Goal: Task Accomplishment & Management: Complete application form

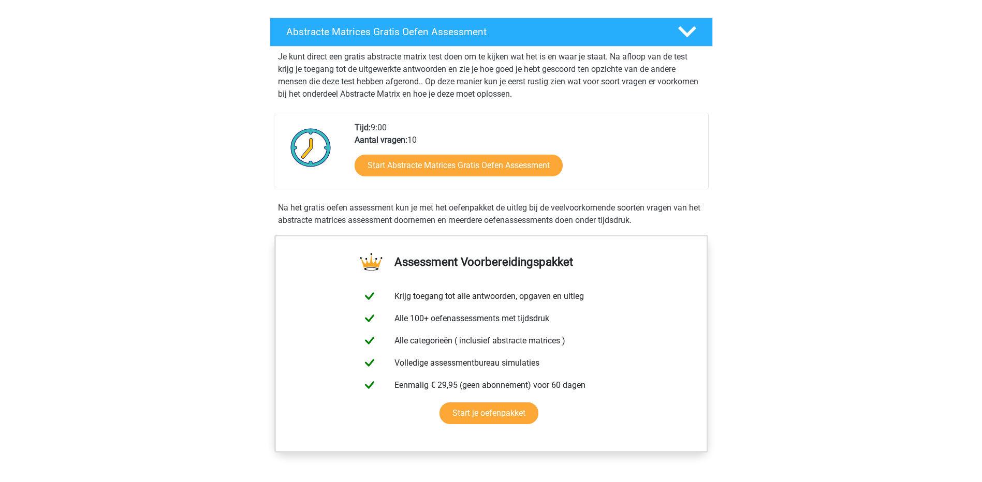
scroll to position [186, 0]
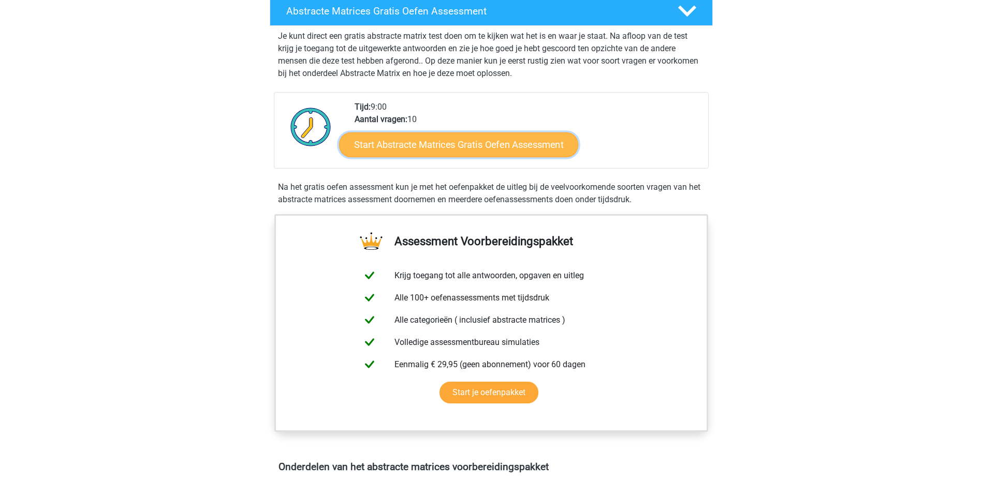
click at [502, 149] on link "Start Abstracte Matrices Gratis Oefen Assessment" at bounding box center [458, 144] width 239 height 25
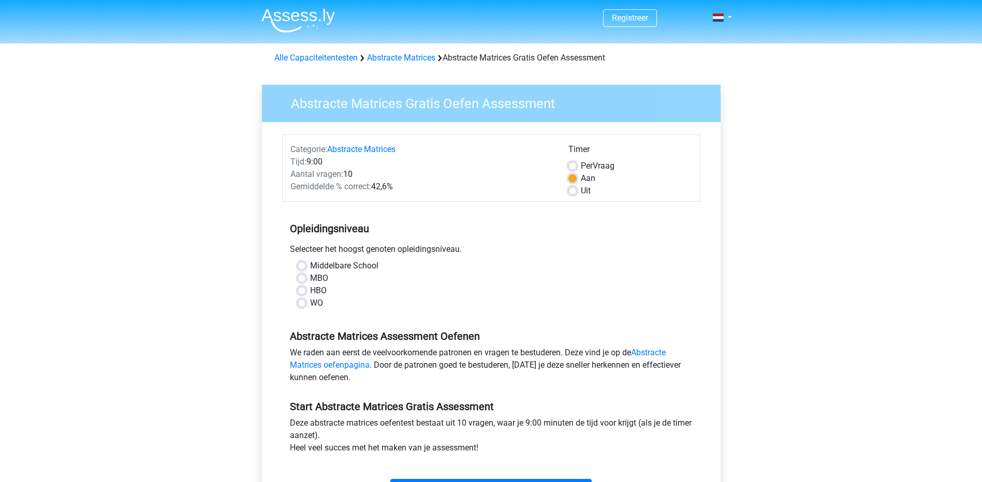
click at [828, 278] on div "Registreer Nederlands English" at bounding box center [491, 409] width 982 height 818
click at [316, 295] on label "HBO" at bounding box center [318, 291] width 17 height 12
click at [306, 295] on input "HBO" at bounding box center [302, 290] width 8 height 10
radio input "true"
click at [298, 297] on input "WO" at bounding box center [302, 302] width 8 height 10
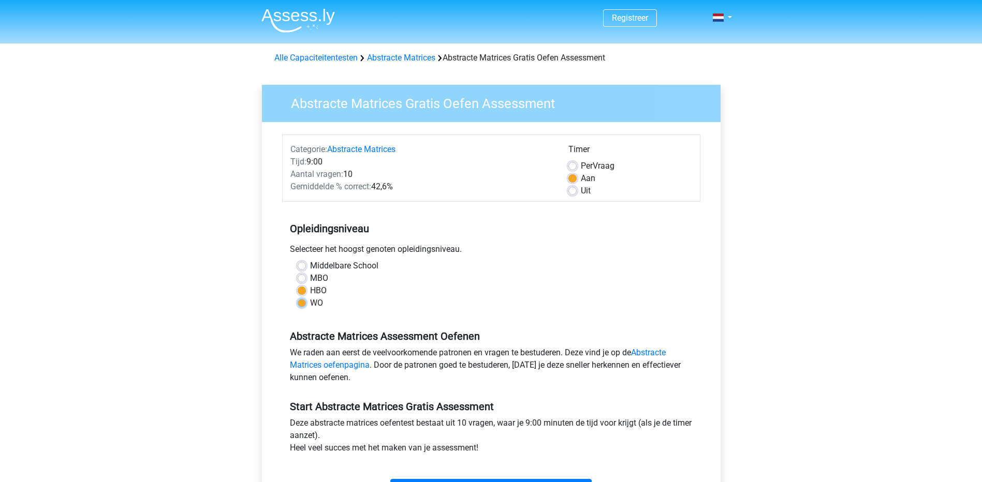
radio input "true"
click at [298, 260] on input "Middelbare School" at bounding box center [302, 265] width 8 height 10
radio input "true"
click at [309, 288] on div "HBO" at bounding box center [491, 291] width 387 height 12
click at [308, 288] on div "HBO" at bounding box center [491, 291] width 387 height 12
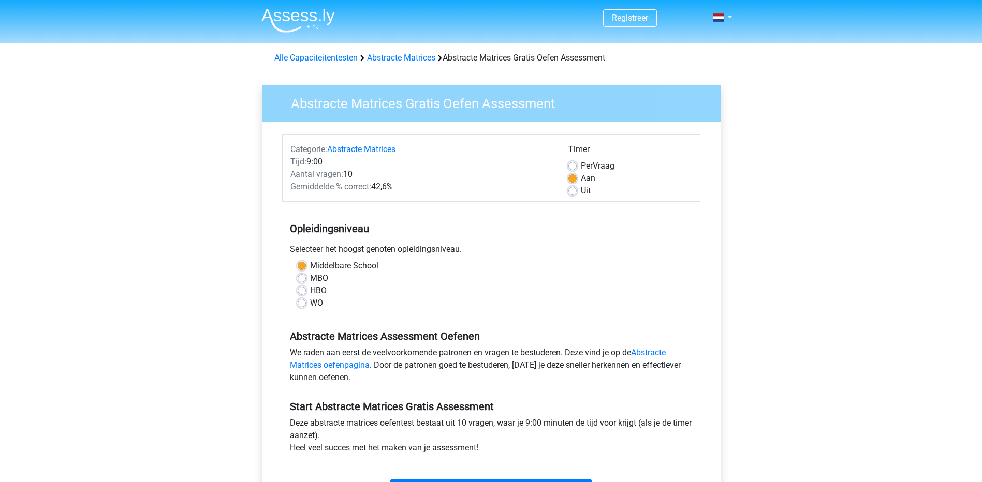
click at [310, 289] on label "HBO" at bounding box center [318, 291] width 17 height 12
click at [300, 289] on input "HBO" at bounding box center [302, 290] width 8 height 10
radio input "true"
click at [614, 309] on div "WO" at bounding box center [491, 303] width 387 height 12
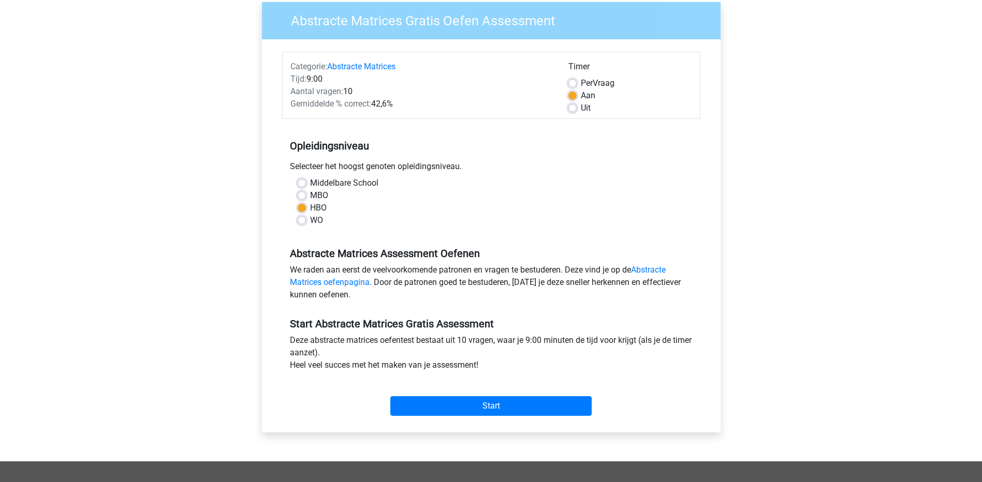
scroll to position [104, 0]
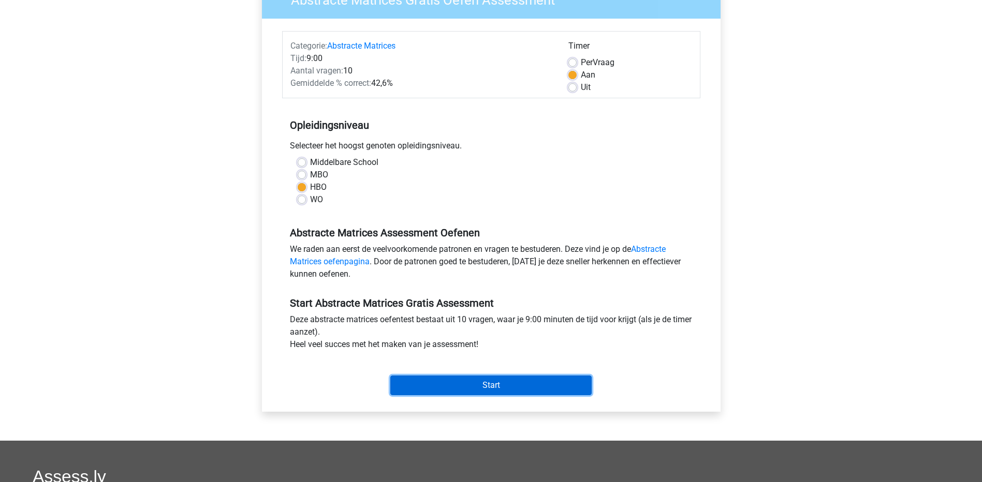
click at [458, 383] on input "Start" at bounding box center [490, 386] width 201 height 20
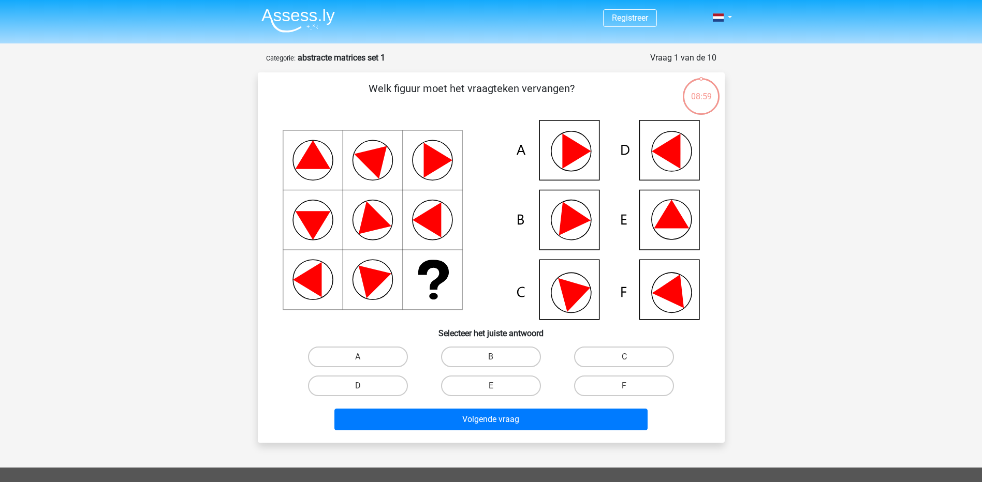
click at [899, 235] on div "Registreer Nederlands English" at bounding box center [491, 370] width 982 height 741
click at [636, 388] on label "F" at bounding box center [624, 386] width 100 height 21
click at [631, 388] on input "F" at bounding box center [627, 389] width 7 height 7
radio input "true"
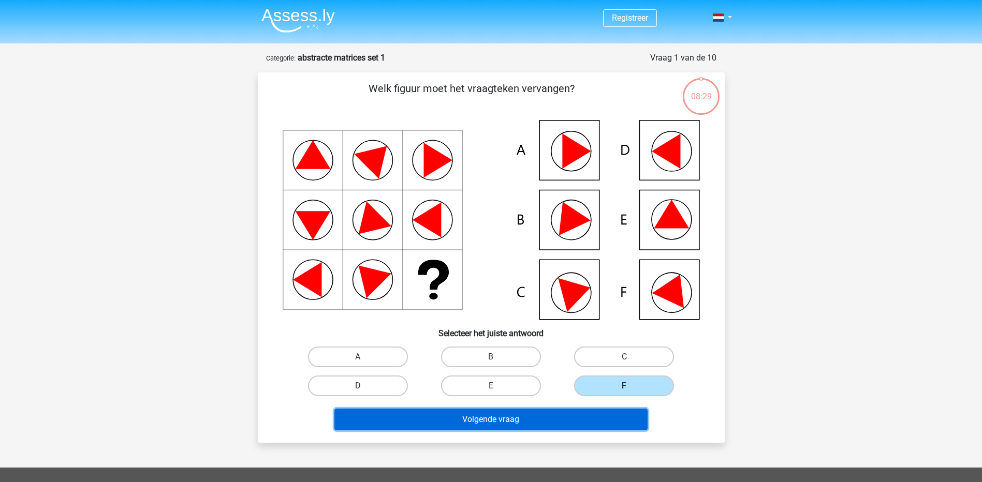
click at [557, 420] on button "Volgende vraag" at bounding box center [490, 420] width 313 height 22
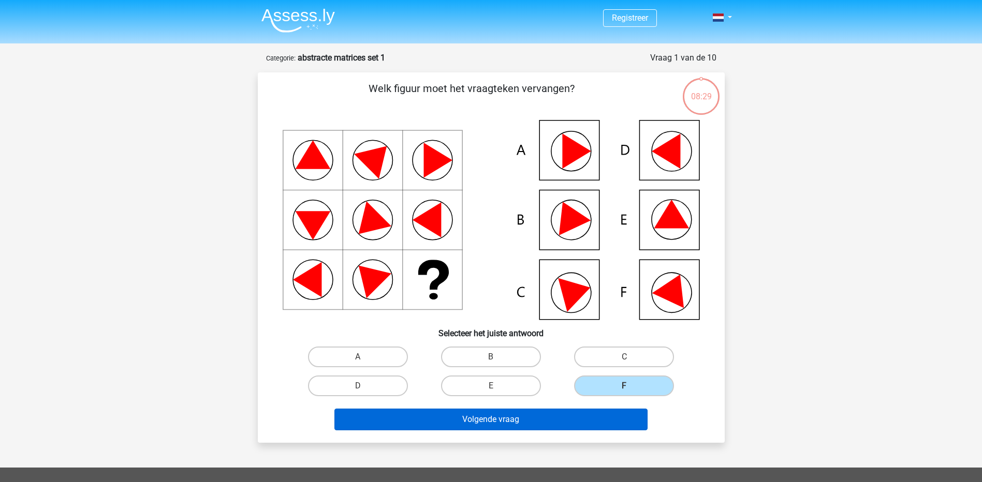
scroll to position [52, 0]
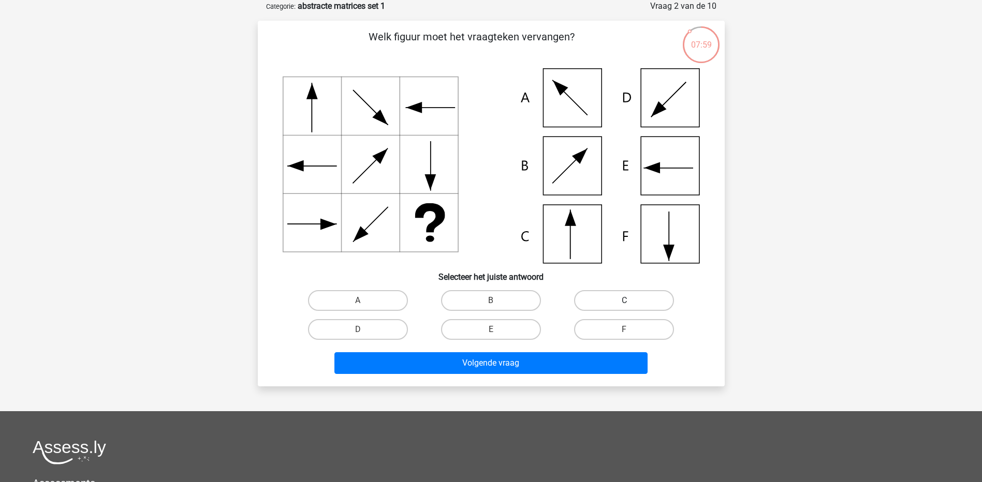
click at [621, 300] on label "C" at bounding box center [624, 300] width 100 height 21
click at [624, 301] on input "C" at bounding box center [627, 304] width 7 height 7
radio input "true"
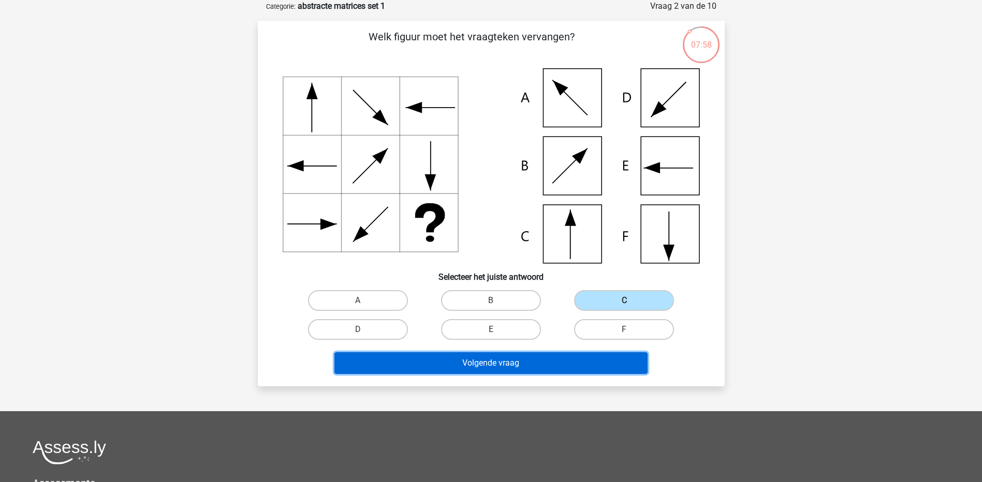
click at [515, 362] on button "Volgende vraag" at bounding box center [490, 364] width 313 height 22
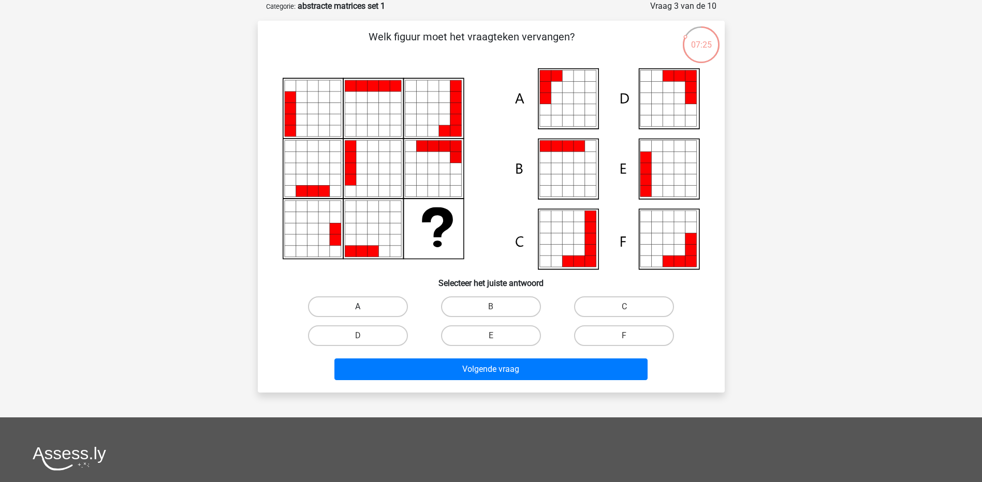
click at [382, 308] on label "A" at bounding box center [358, 307] width 100 height 21
click at [364, 308] on input "A" at bounding box center [361, 310] width 7 height 7
radio input "true"
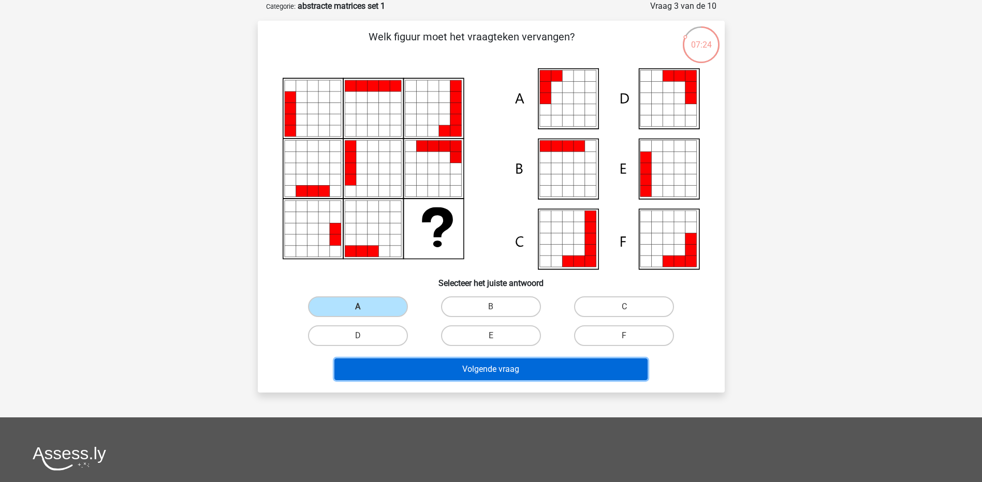
click at [479, 373] on button "Volgende vraag" at bounding box center [490, 370] width 313 height 22
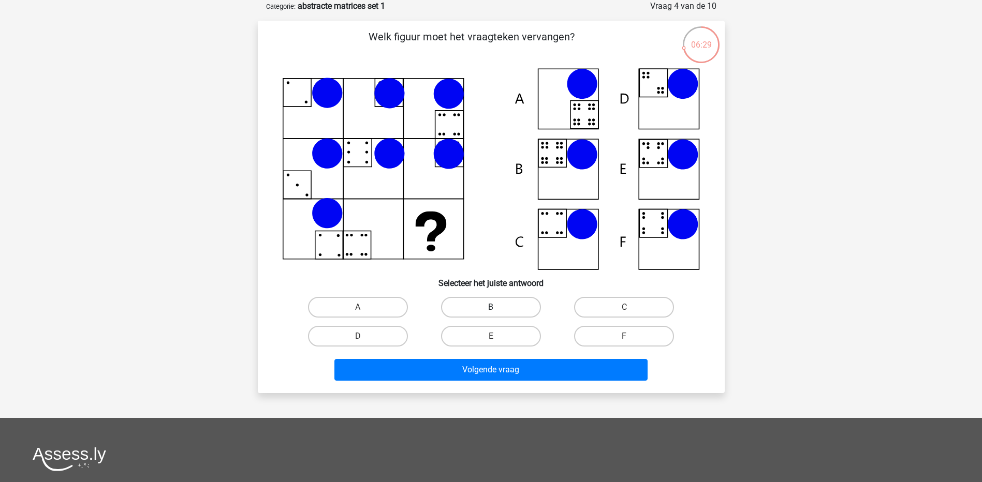
click at [502, 307] on label "B" at bounding box center [491, 307] width 100 height 21
click at [498, 308] on input "B" at bounding box center [494, 311] width 7 height 7
radio input "true"
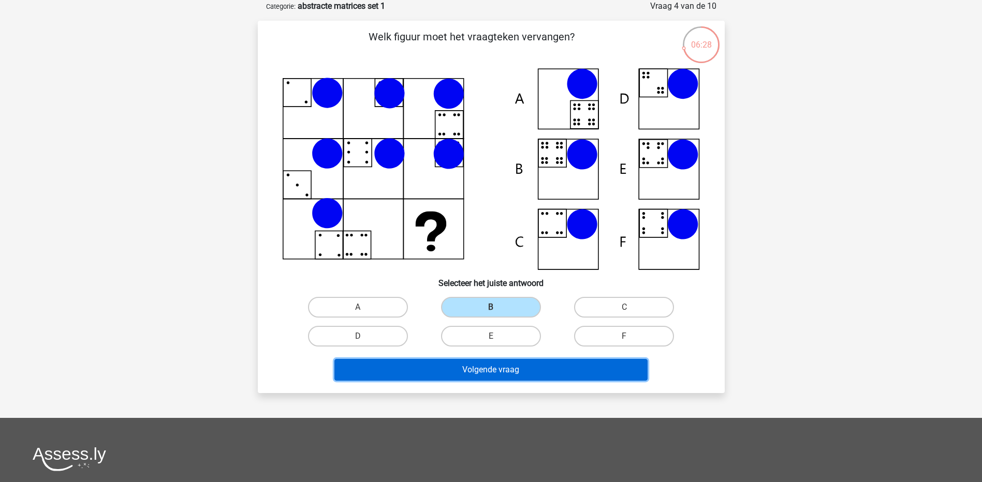
click at [503, 370] on button "Volgende vraag" at bounding box center [490, 370] width 313 height 22
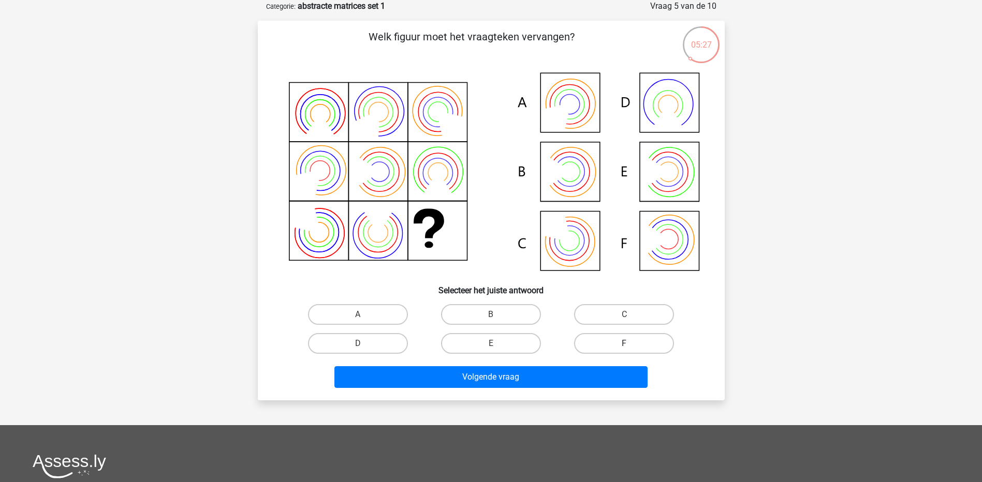
click at [628, 342] on label "F" at bounding box center [624, 343] width 100 height 21
click at [628, 344] on input "F" at bounding box center [627, 347] width 7 height 7
radio input "true"
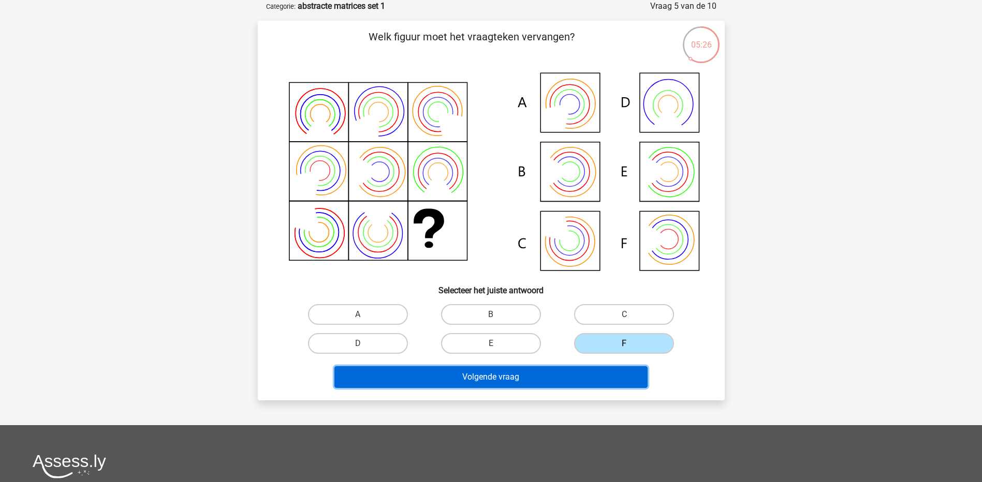
click at [590, 373] on button "Volgende vraag" at bounding box center [490, 378] width 313 height 22
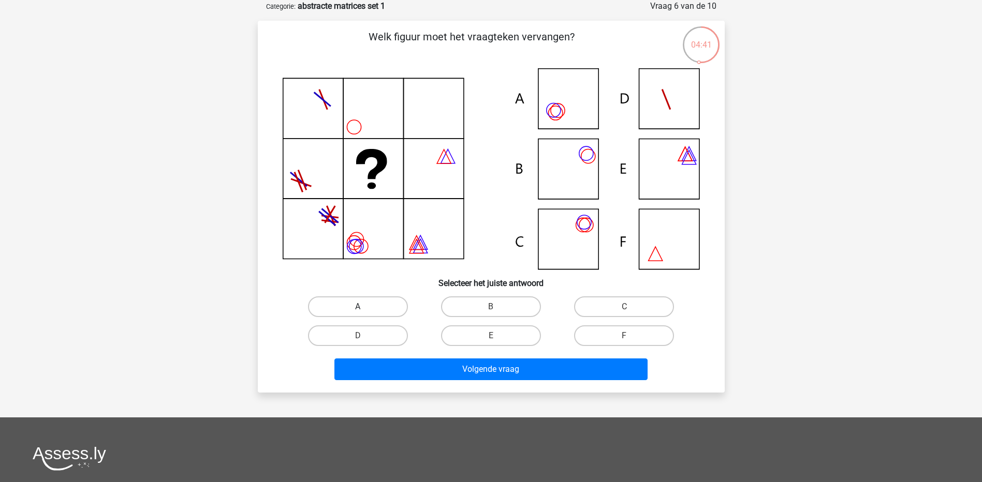
click at [392, 308] on label "A" at bounding box center [358, 307] width 100 height 21
click at [364, 308] on input "A" at bounding box center [361, 310] width 7 height 7
radio input "true"
click at [619, 309] on label "C" at bounding box center [624, 307] width 100 height 21
click at [624, 309] on input "C" at bounding box center [627, 310] width 7 height 7
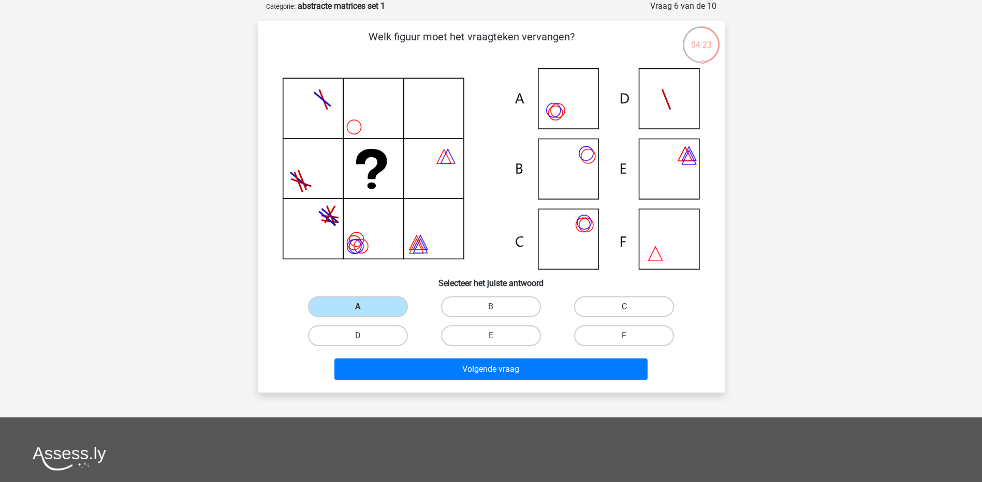
radio input "true"
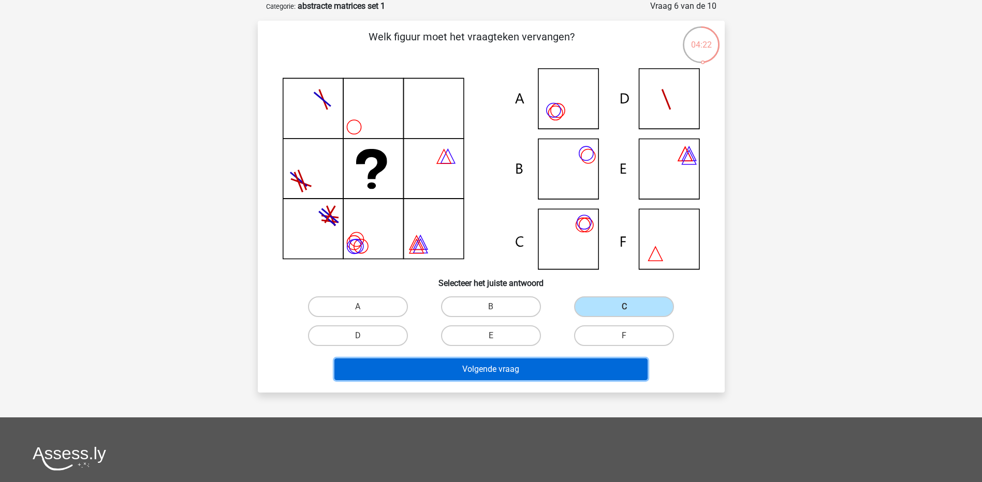
click at [525, 376] on button "Volgende vraag" at bounding box center [490, 370] width 313 height 22
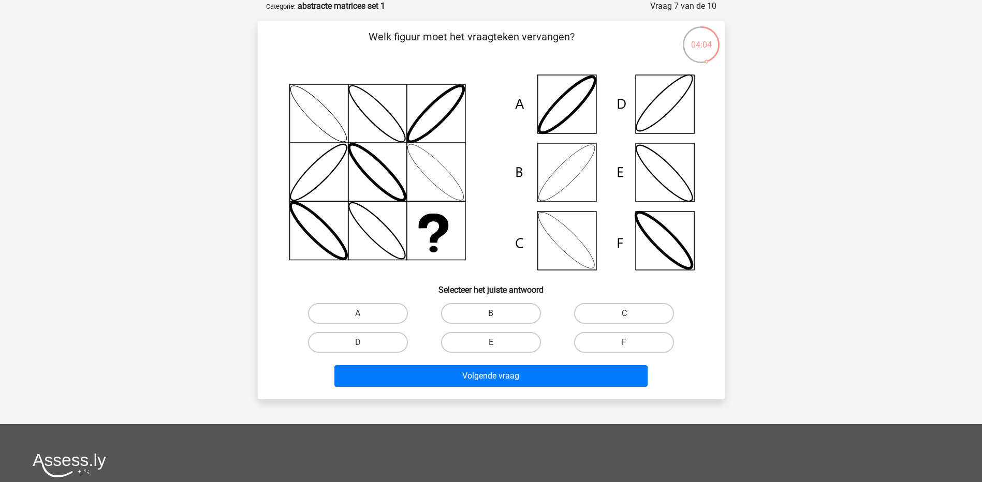
click at [480, 317] on label "B" at bounding box center [491, 313] width 100 height 21
click at [491, 317] on input "B" at bounding box center [494, 317] width 7 height 7
radio input "true"
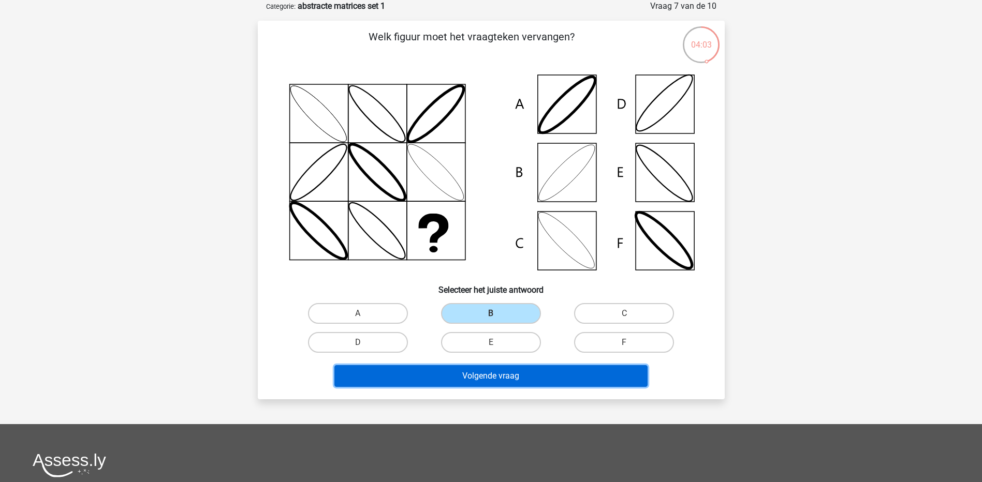
click at [459, 379] on button "Volgende vraag" at bounding box center [490, 376] width 313 height 22
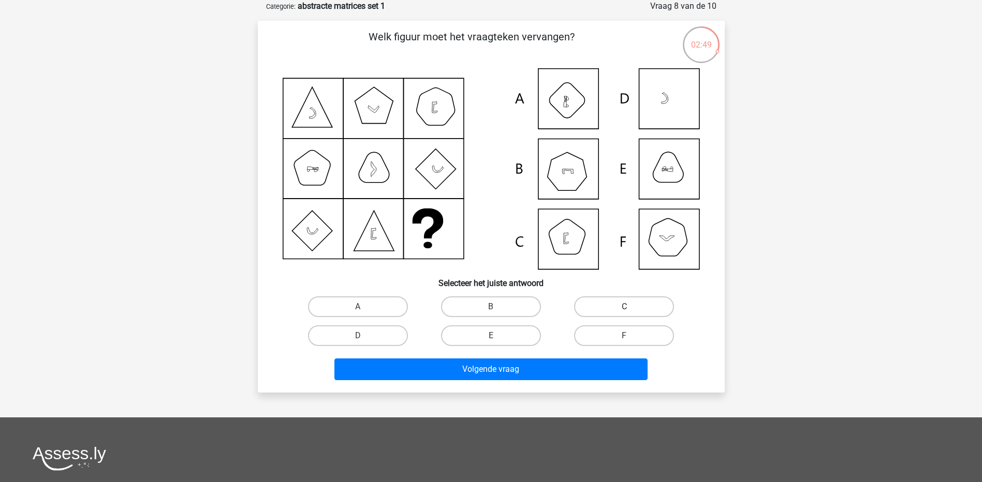
click at [637, 309] on label "C" at bounding box center [624, 307] width 100 height 21
click at [631, 309] on input "C" at bounding box center [627, 310] width 7 height 7
radio input "true"
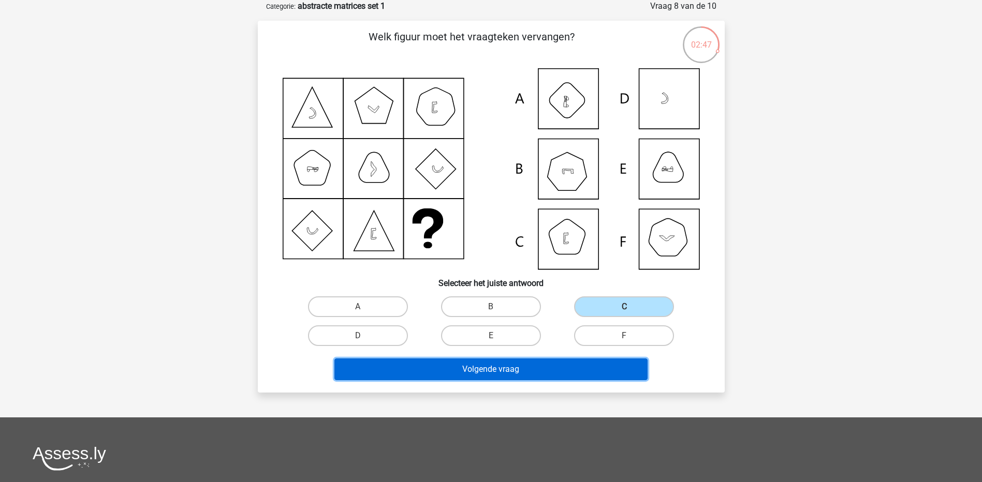
click at [576, 365] on button "Volgende vraag" at bounding box center [490, 370] width 313 height 22
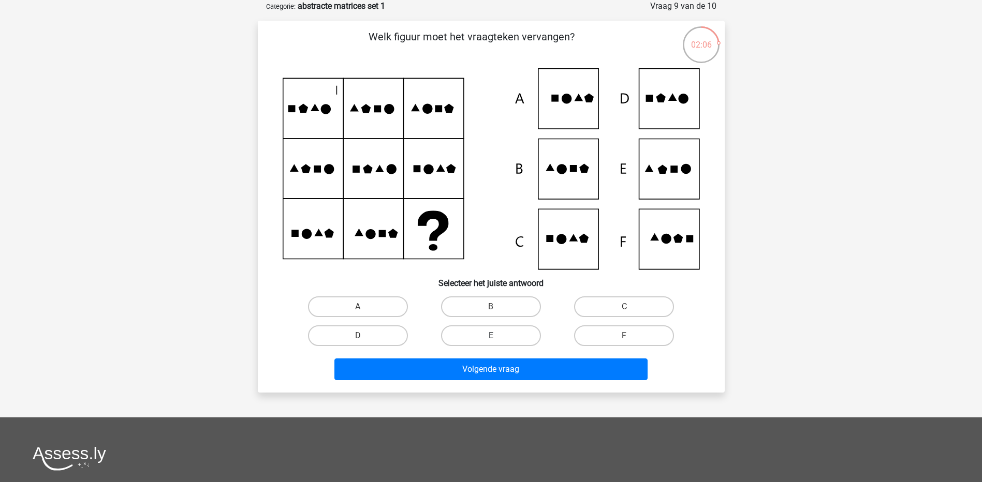
click at [502, 342] on label "E" at bounding box center [491, 336] width 100 height 21
click at [498, 342] on input "E" at bounding box center [494, 339] width 7 height 7
radio input "true"
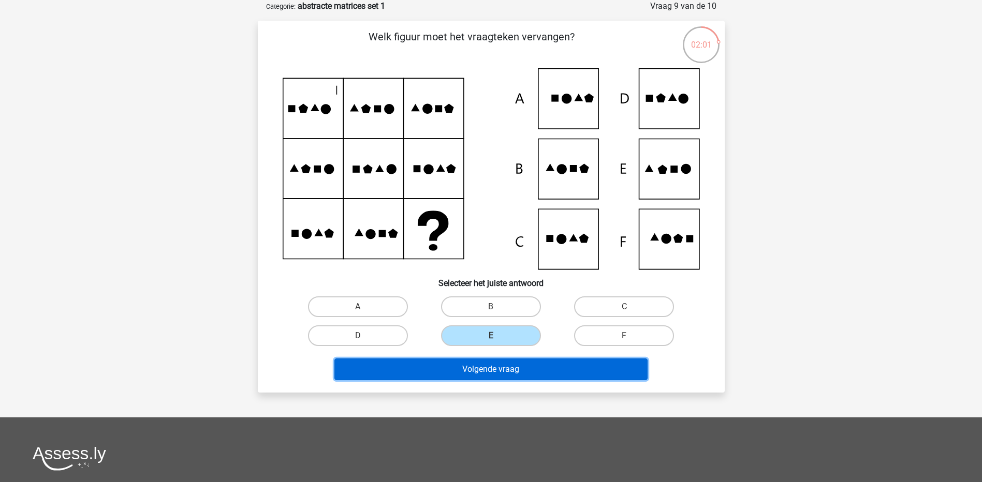
click at [502, 373] on button "Volgende vraag" at bounding box center [490, 370] width 313 height 22
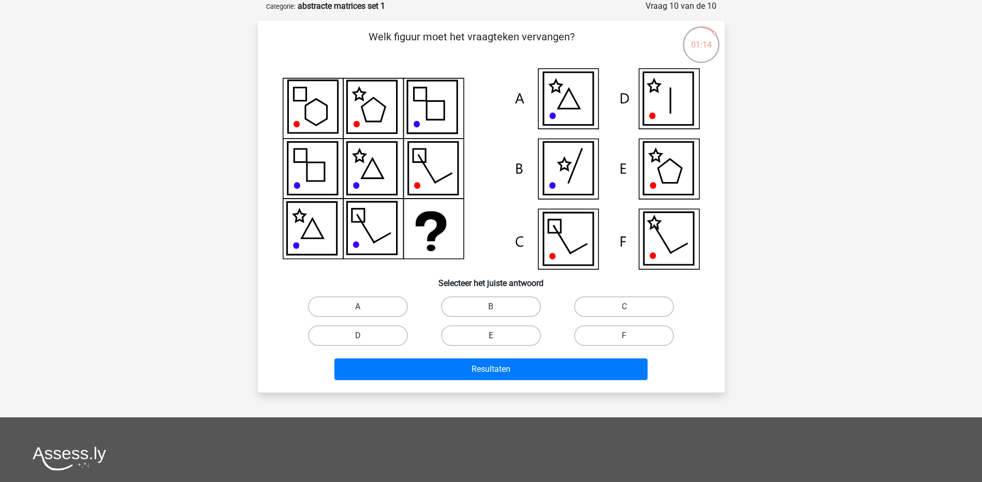
click at [515, 336] on label "E" at bounding box center [491, 336] width 100 height 21
click at [498, 336] on input "E" at bounding box center [494, 339] width 7 height 7
radio input "true"
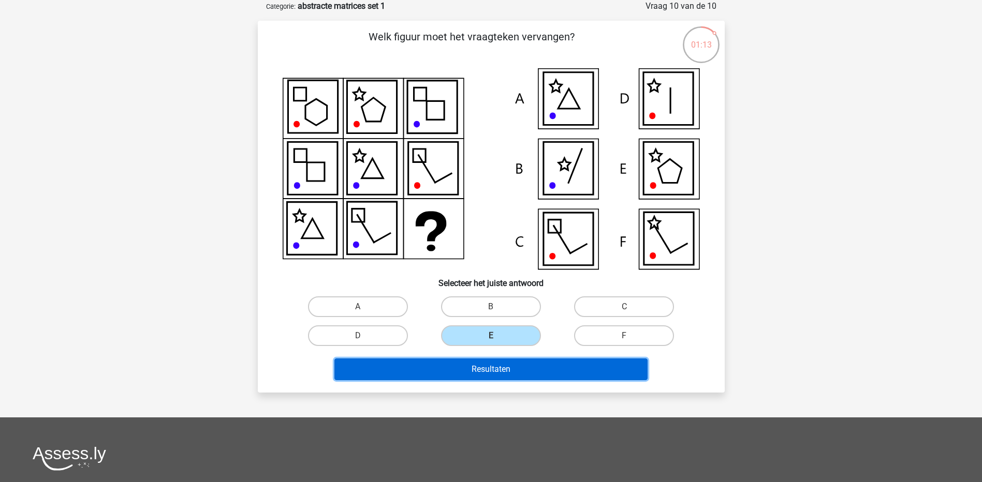
click at [500, 367] on button "Resultaten" at bounding box center [490, 370] width 313 height 22
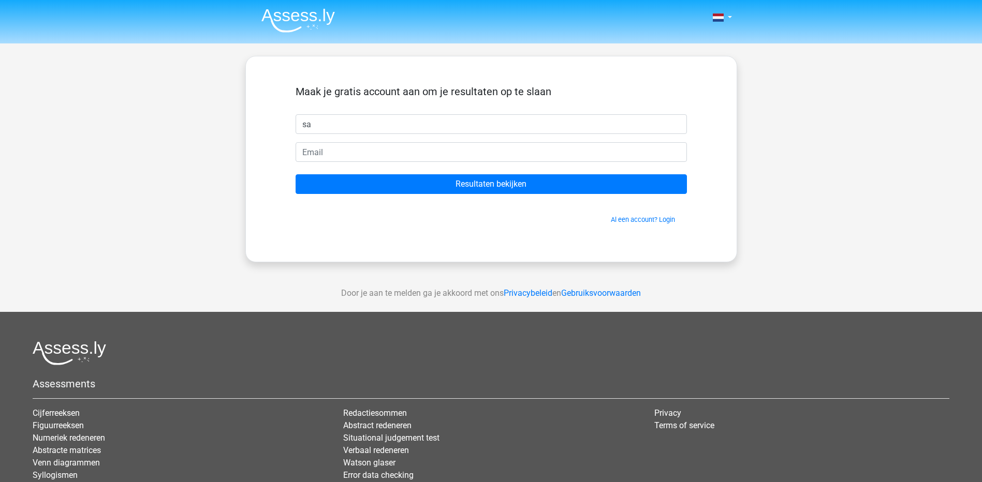
type input "s"
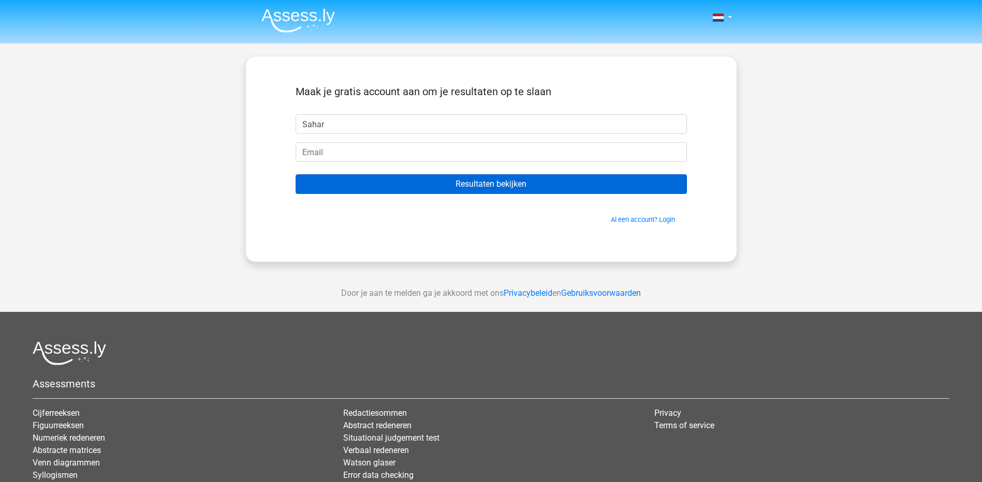
type input "Sahar"
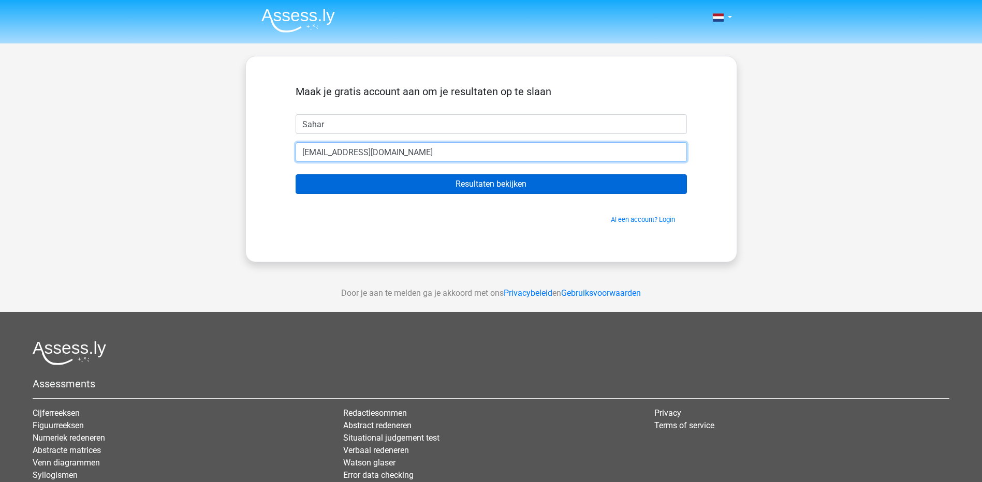
type input "[EMAIL_ADDRESS][DOMAIN_NAME]"
click at [296, 174] on input "Resultaten bekijken" at bounding box center [491, 184] width 391 height 20
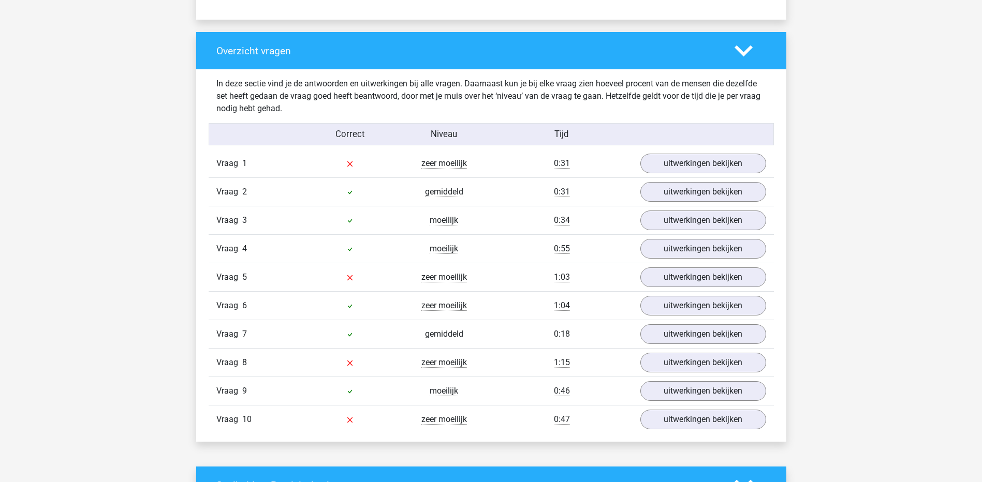
scroll to position [766, 0]
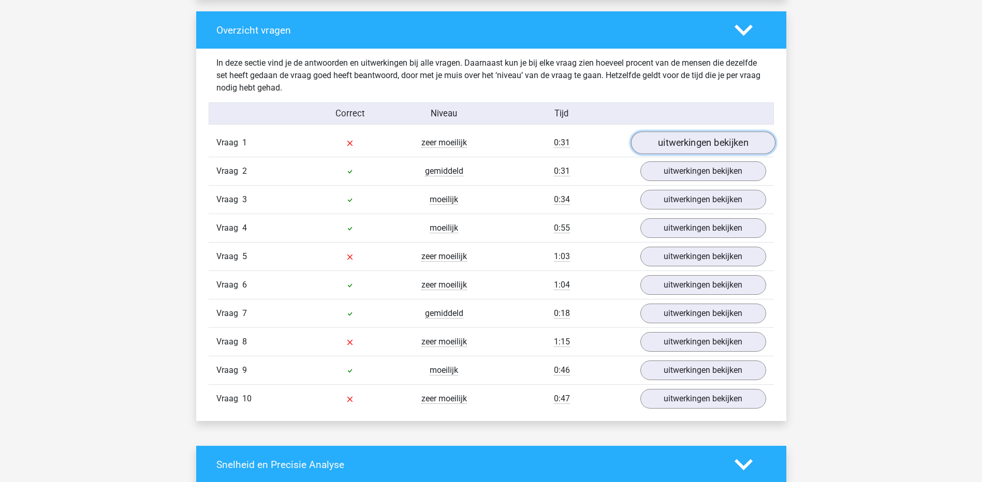
click at [675, 148] on link "uitwerkingen bekijken" at bounding box center [703, 143] width 144 height 23
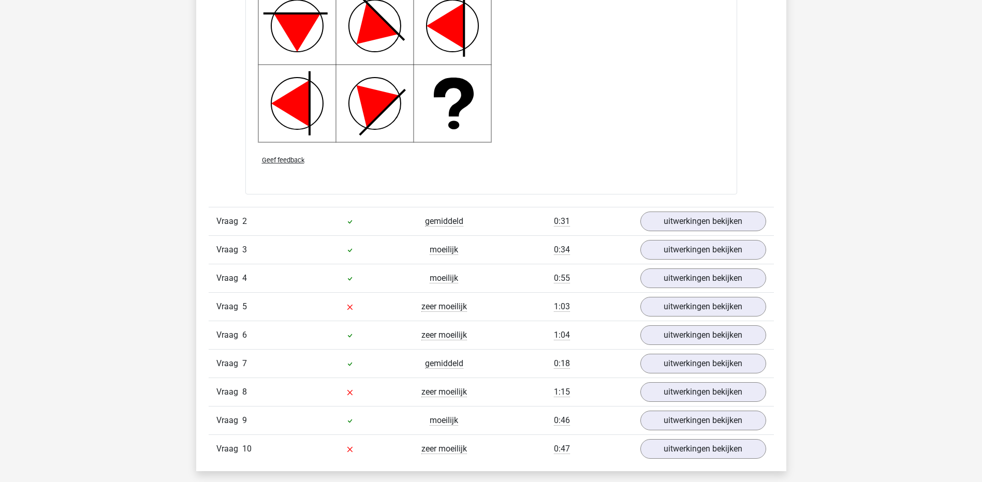
scroll to position [1470, 0]
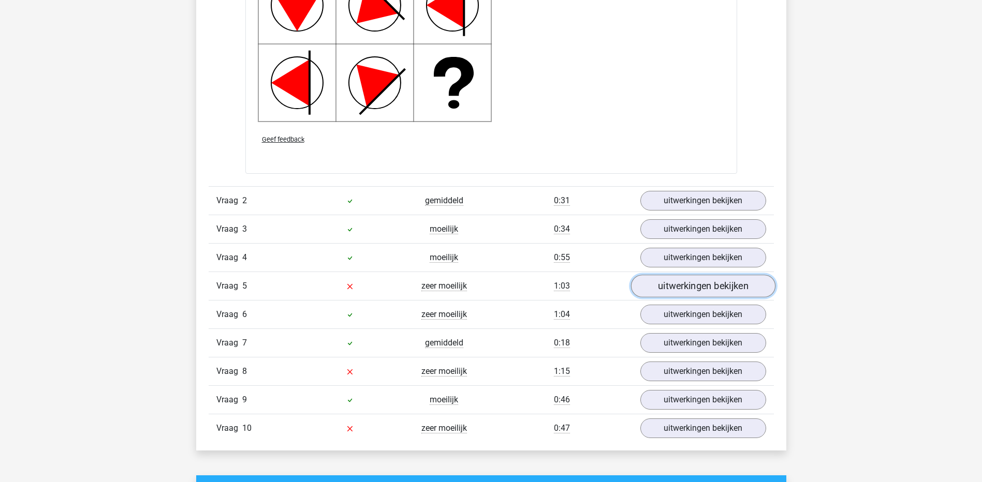
click at [710, 289] on link "uitwerkingen bekijken" at bounding box center [703, 286] width 144 height 23
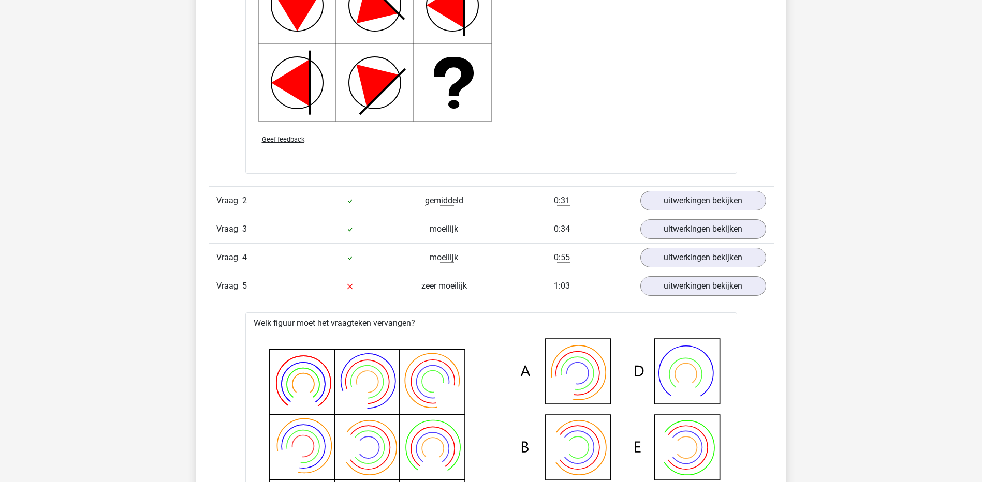
click at [840, 357] on div "Kies premium Sahar saharfazeli@hotmail.com" at bounding box center [491, 421] width 982 height 3783
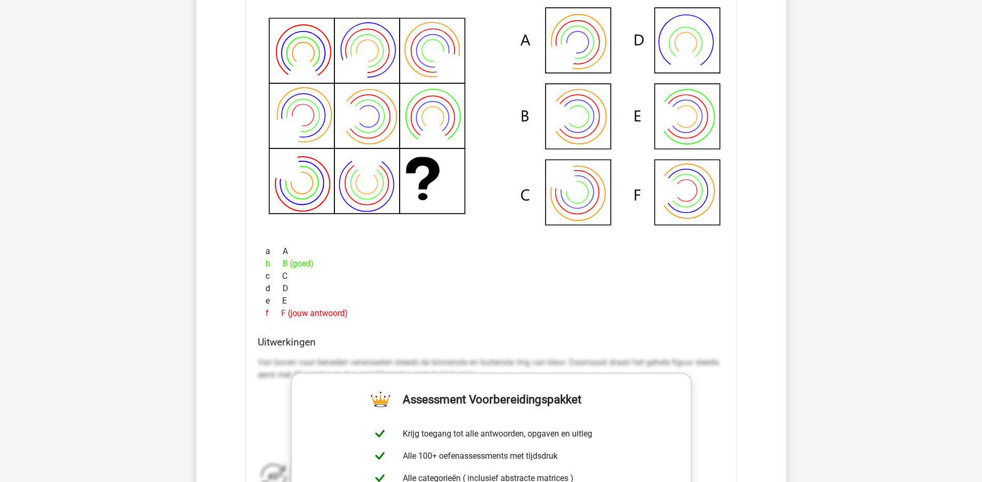
scroll to position [1781, 0]
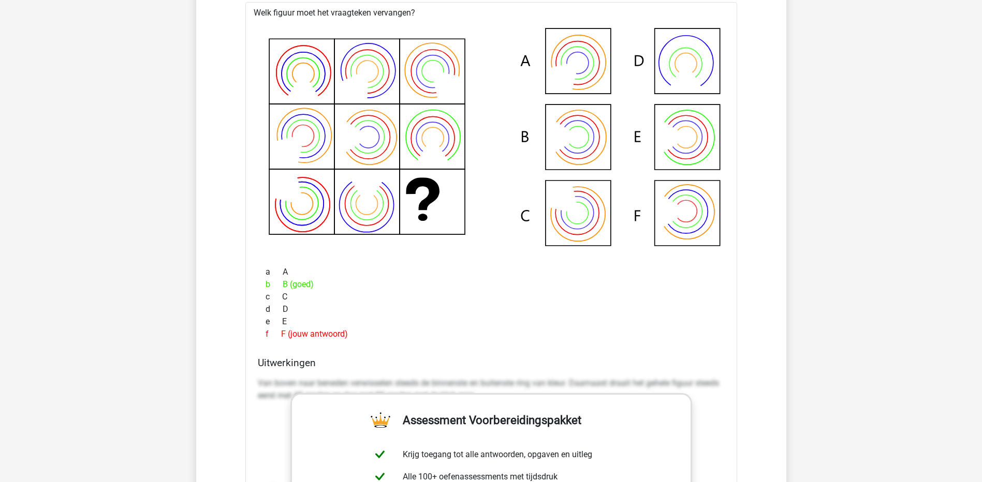
click at [840, 357] on div "Kies premium Sahar saharfazeli@hotmail.com" at bounding box center [491, 110] width 982 height 3783
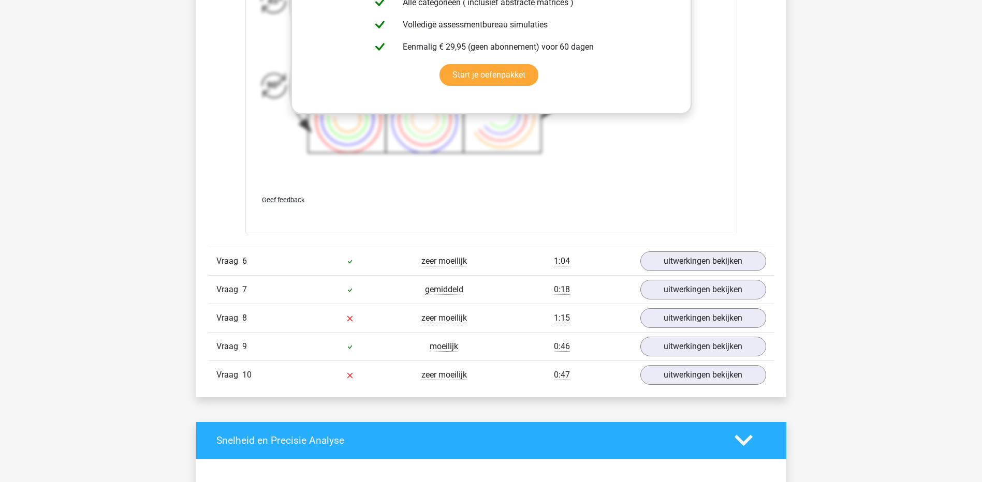
scroll to position [2423, 0]
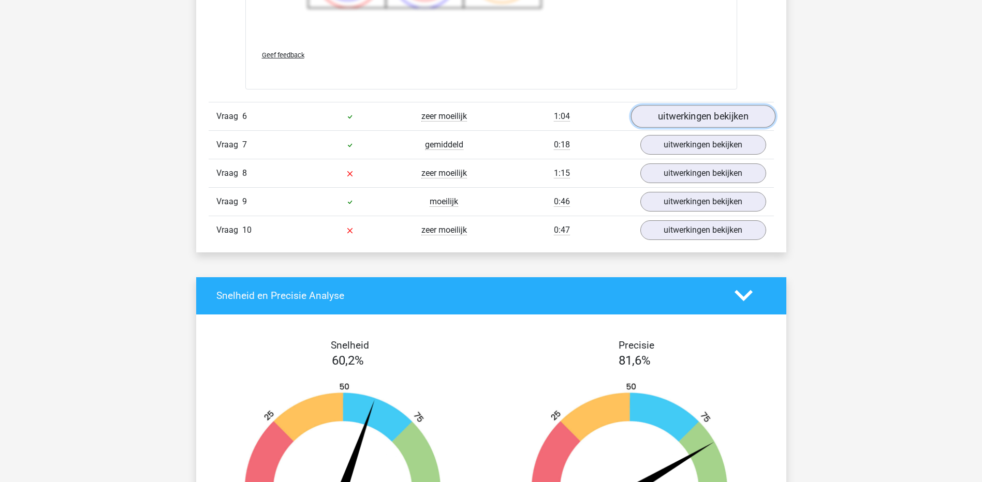
click at [728, 125] on link "uitwerkingen bekijken" at bounding box center [703, 116] width 144 height 23
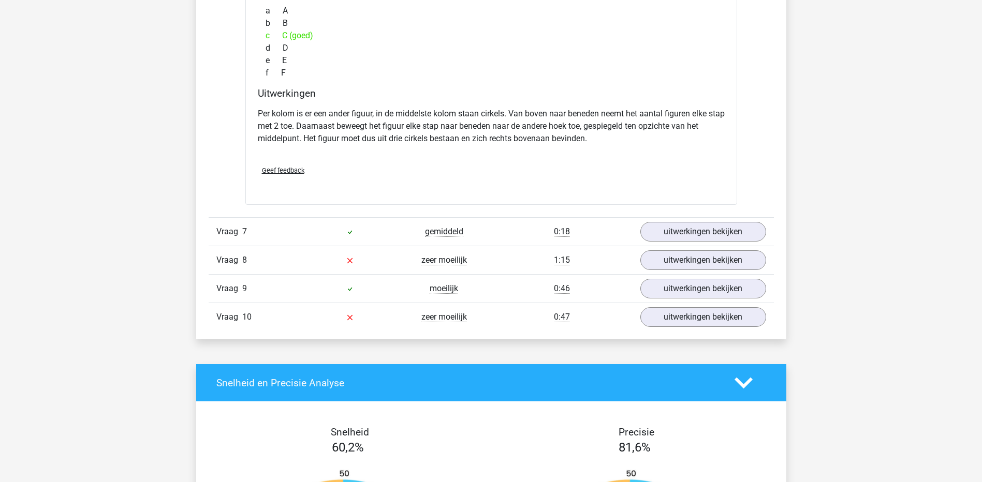
scroll to position [2837, 0]
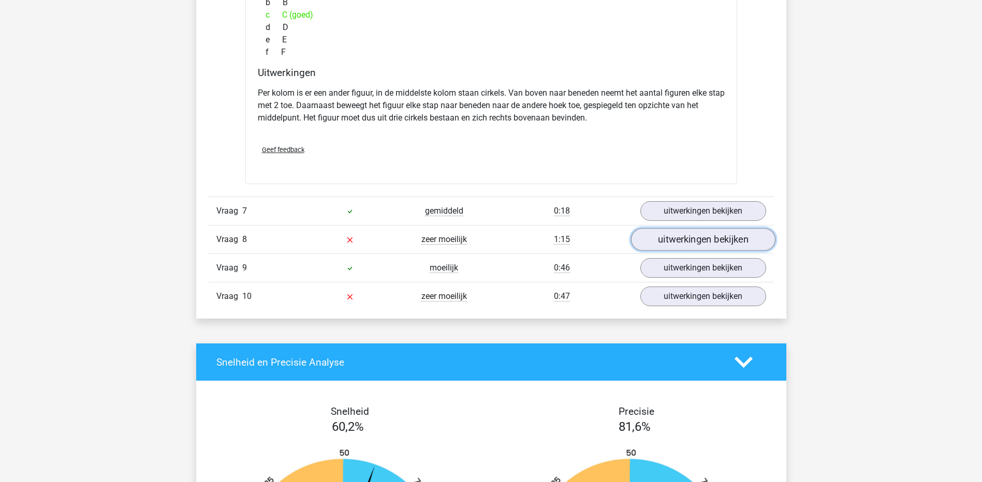
click at [693, 242] on link "uitwerkingen bekijken" at bounding box center [703, 239] width 144 height 23
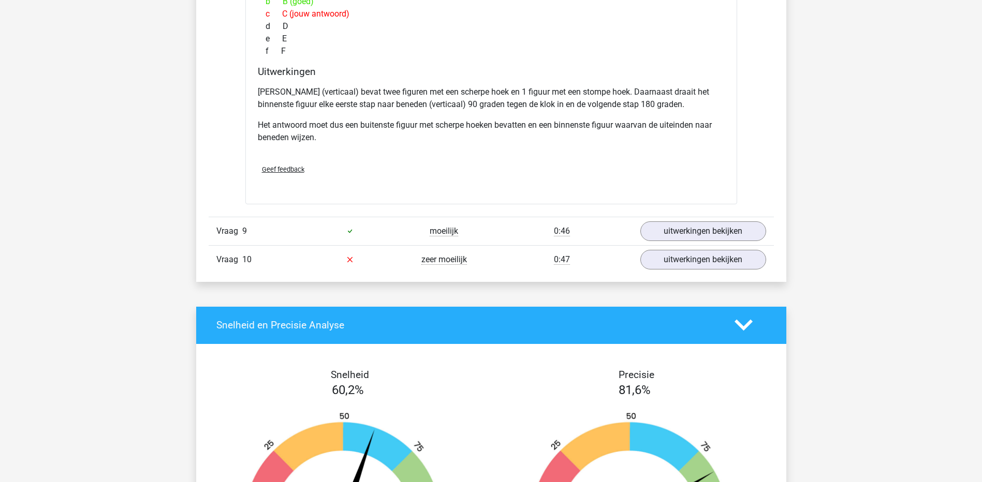
scroll to position [3293, 0]
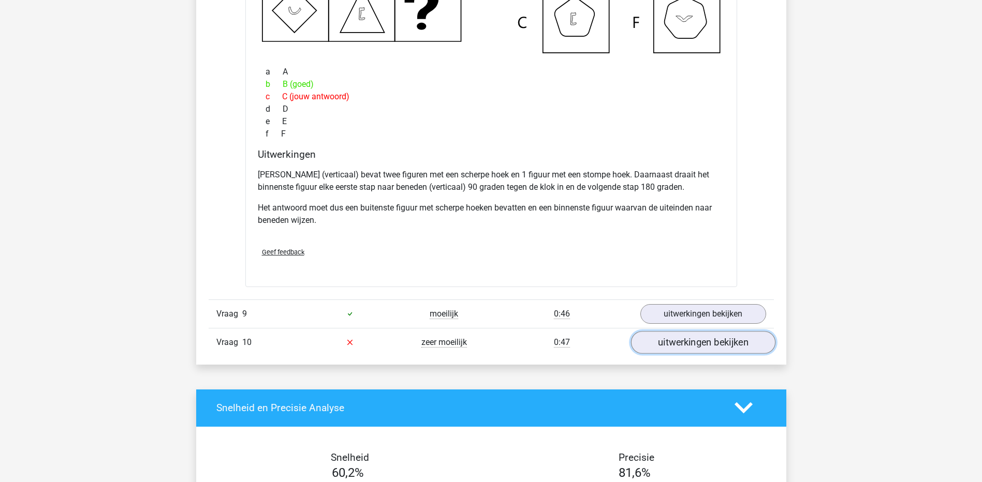
click at [702, 339] on link "uitwerkingen bekijken" at bounding box center [703, 342] width 144 height 23
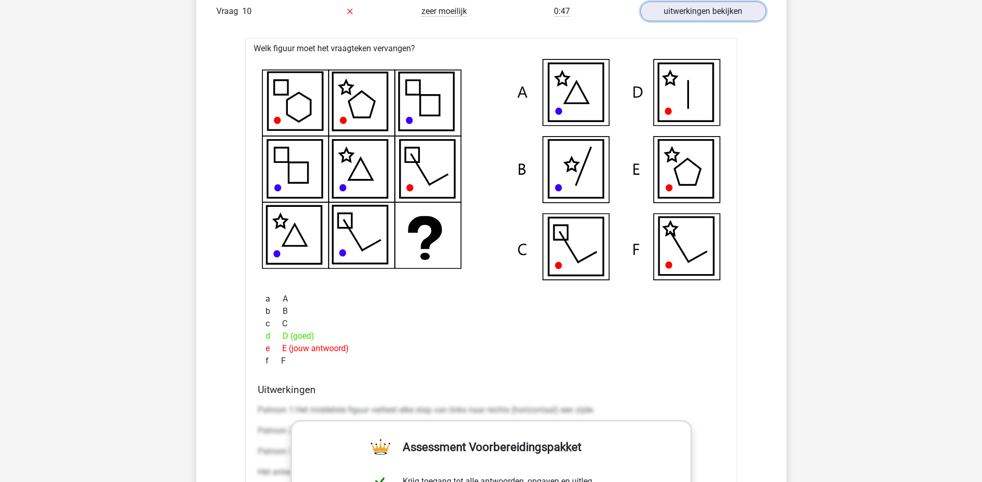
scroll to position [3603, 0]
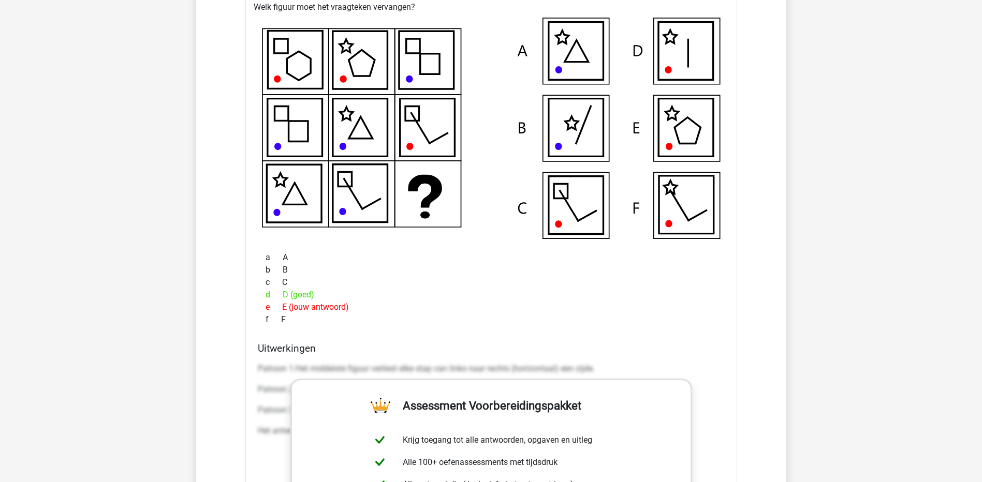
scroll to position [3645, 0]
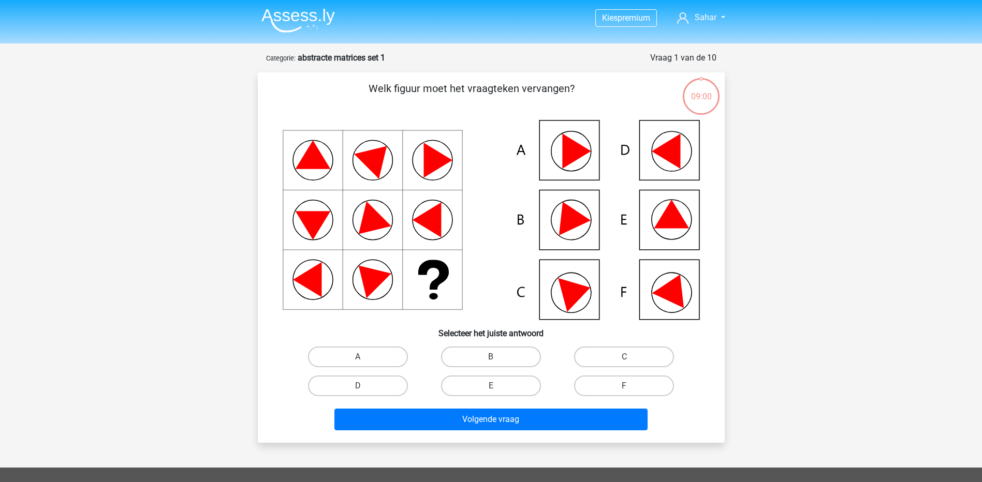
scroll to position [52, 0]
